Goal: Task Accomplishment & Management: Use online tool/utility

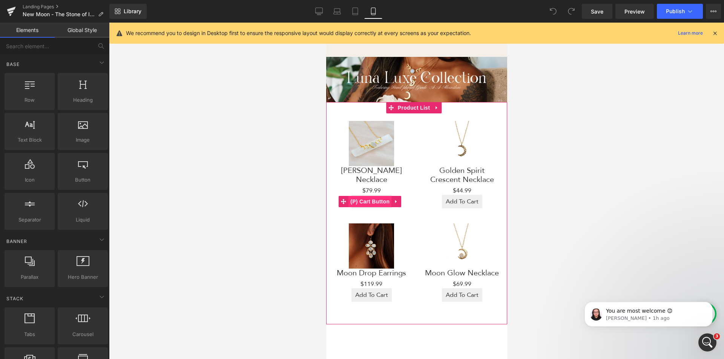
click at [369, 196] on span "(P) Cart Button" at bounding box center [369, 201] width 43 height 11
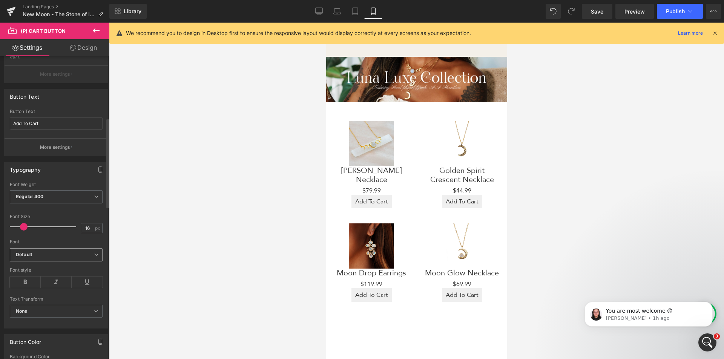
scroll to position [264, 0]
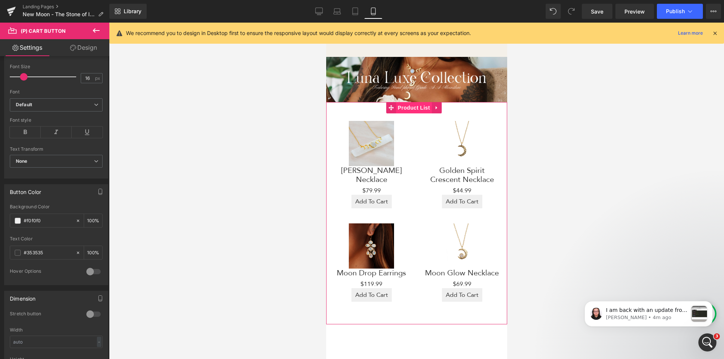
click at [412, 104] on span "Product List" at bounding box center [413, 107] width 36 height 11
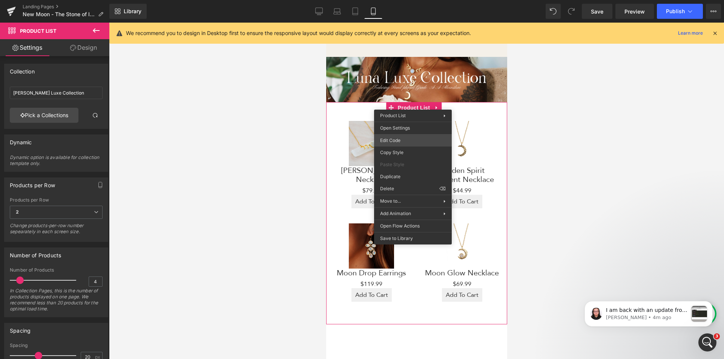
click at [397, 0] on div "Product List You are previewing how the will restyle your page. You can not edi…" at bounding box center [362, 0] width 724 height 0
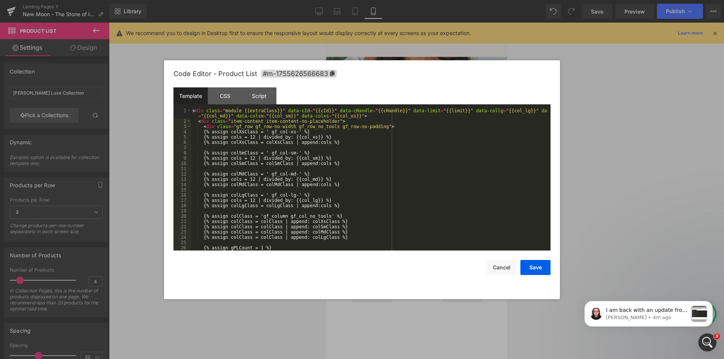
scroll to position [68, 0]
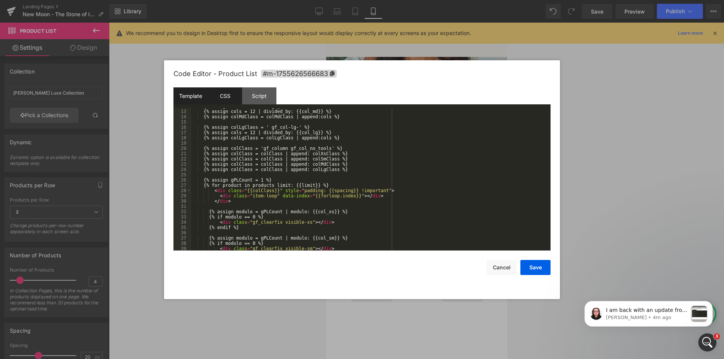
click at [219, 93] on div "CSS" at bounding box center [225, 95] width 34 height 17
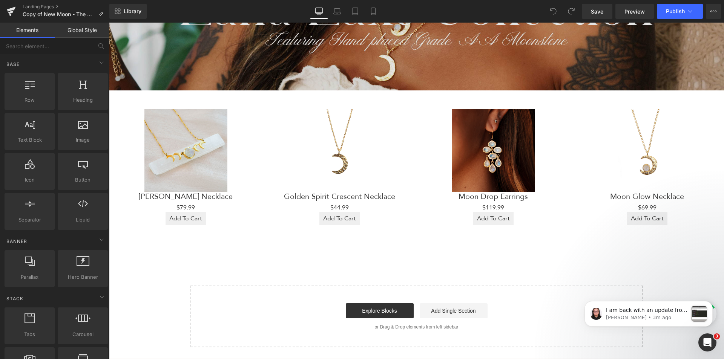
scroll to position [641, 0]
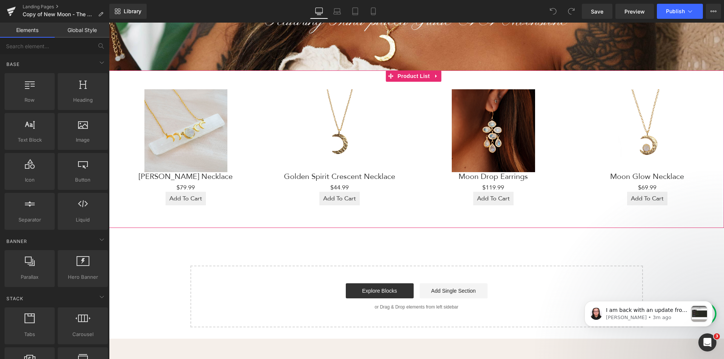
click at [234, 211] on div "Sale Off (P) Image Crystal Moon Necklace (P) Title $79.99 $79.99 (P) Price Add …" at bounding box center [416, 149] width 615 height 158
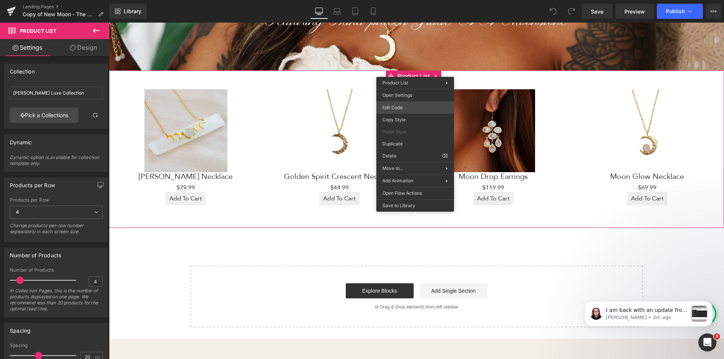
click at [401, 0] on div "You are previewing how the will restyle your page. You can not edit Elements in…" at bounding box center [362, 0] width 724 height 0
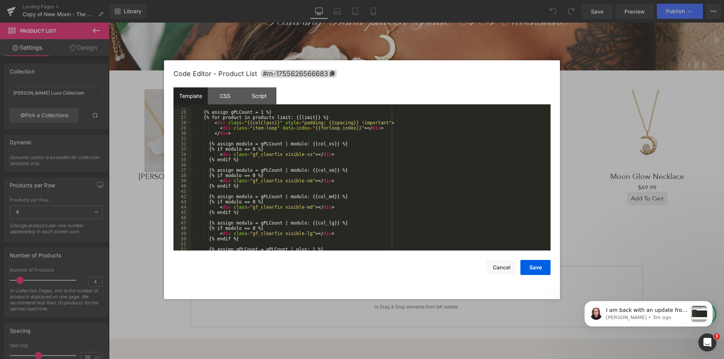
scroll to position [158, 0]
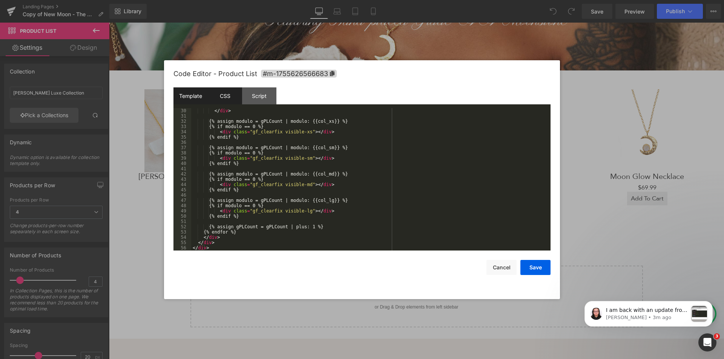
click at [226, 98] on div "CSS" at bounding box center [225, 95] width 34 height 17
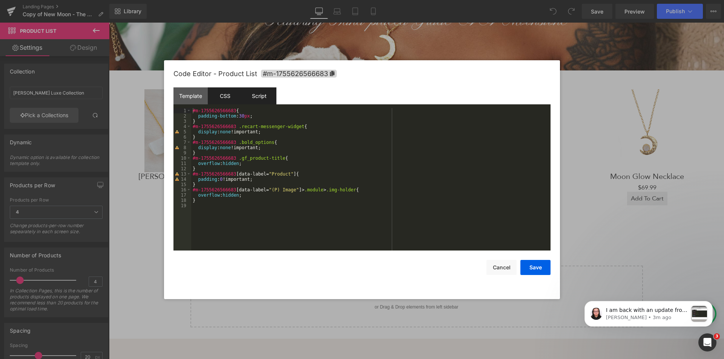
click at [250, 94] on div "Script" at bounding box center [259, 95] width 34 height 17
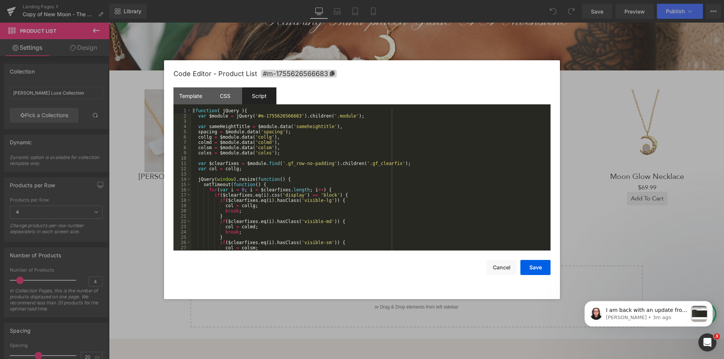
scroll to position [0, 0]
click at [221, 100] on div "CSS" at bounding box center [225, 95] width 34 height 17
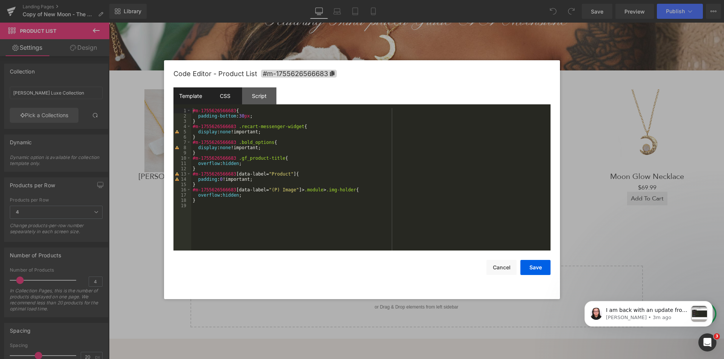
click at [196, 94] on div "Template" at bounding box center [190, 95] width 34 height 17
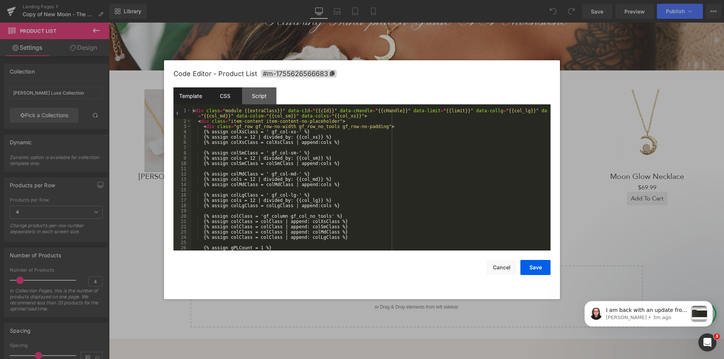
click at [223, 96] on div "CSS" at bounding box center [225, 95] width 34 height 17
